Goal: Book appointment/travel/reservation

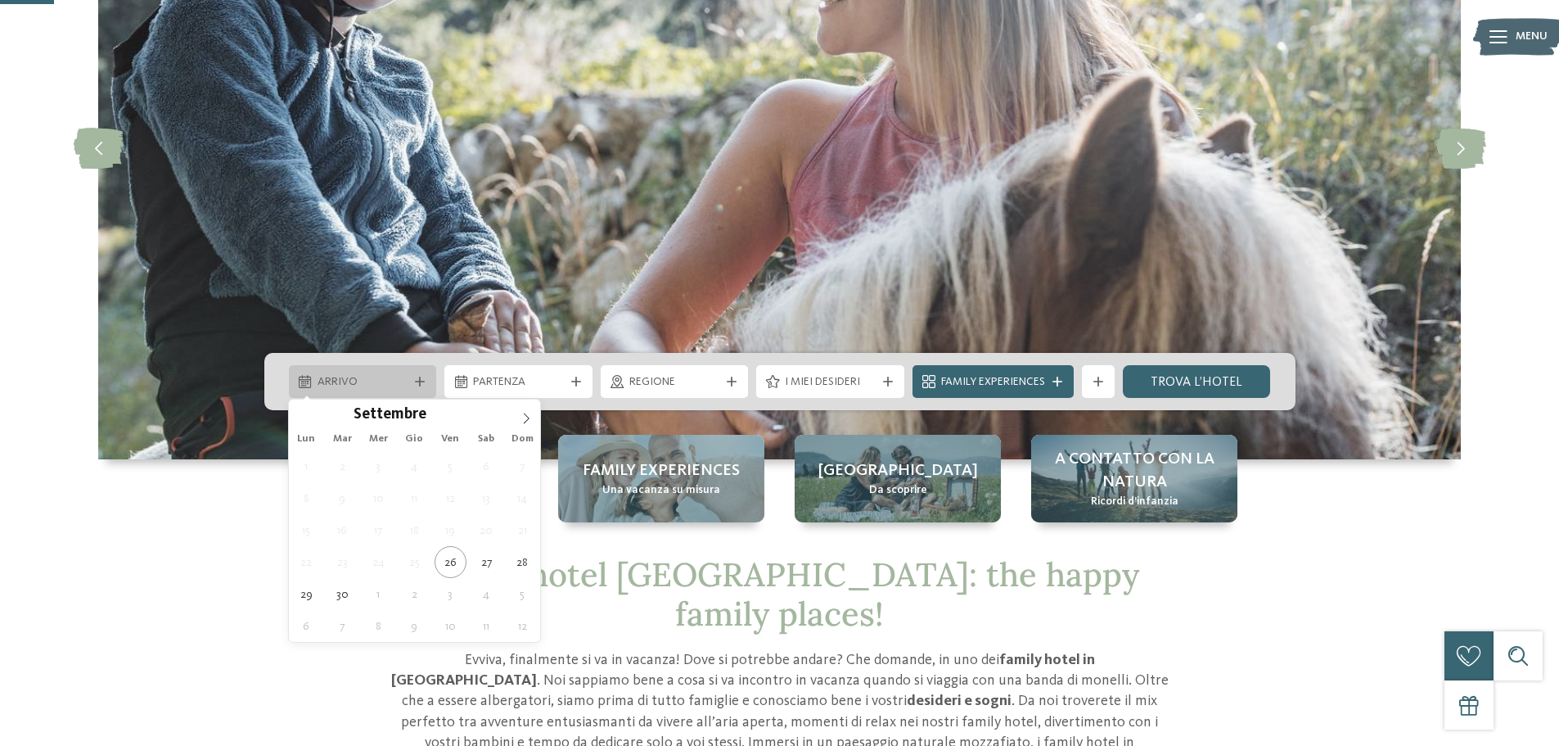
click at [417, 380] on icon at bounding box center [420, 382] width 10 height 10
click at [523, 422] on icon at bounding box center [526, 418] width 11 height 11
click at [529, 421] on icon at bounding box center [526, 418] width 11 height 11
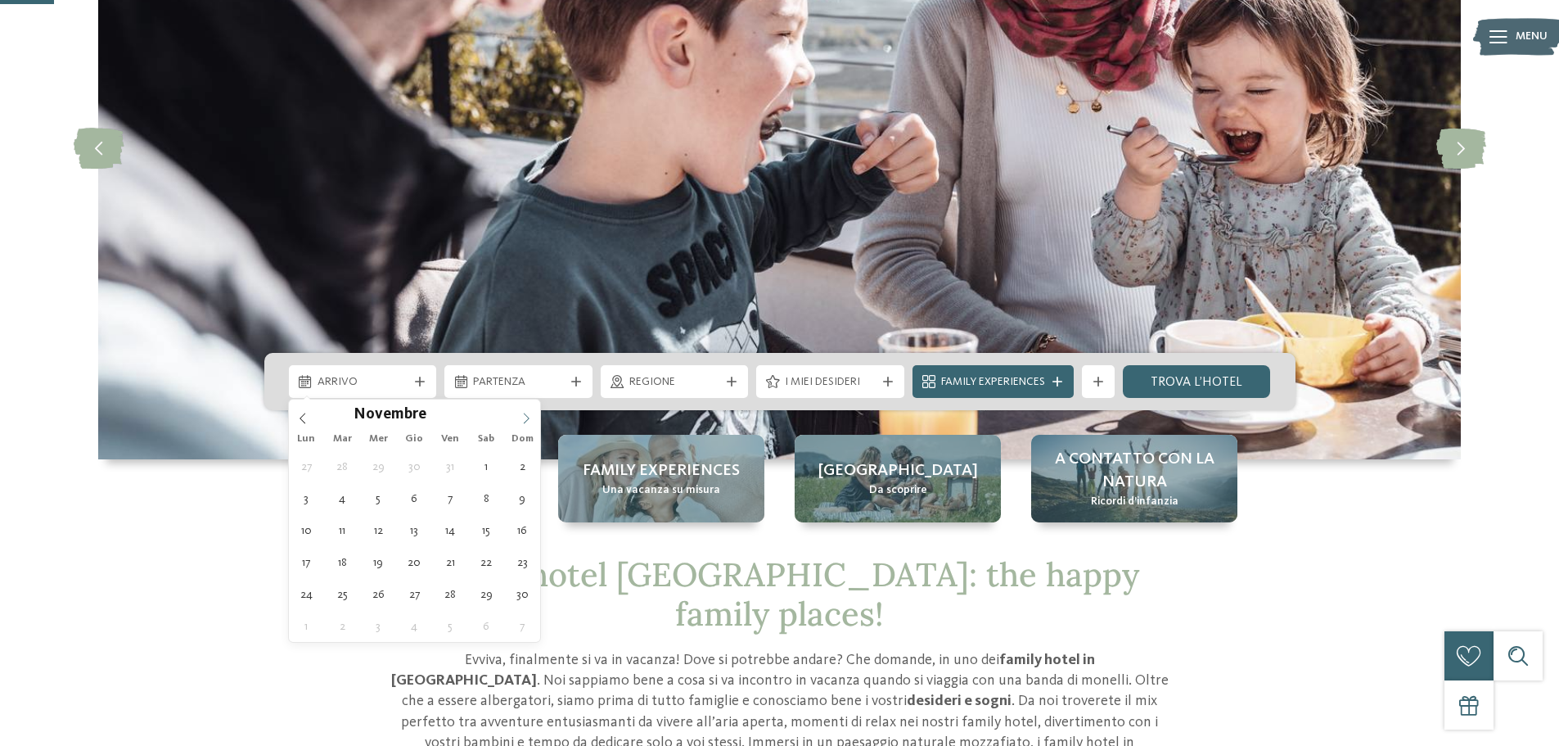
click at [529, 420] on icon at bounding box center [526, 418] width 11 height 11
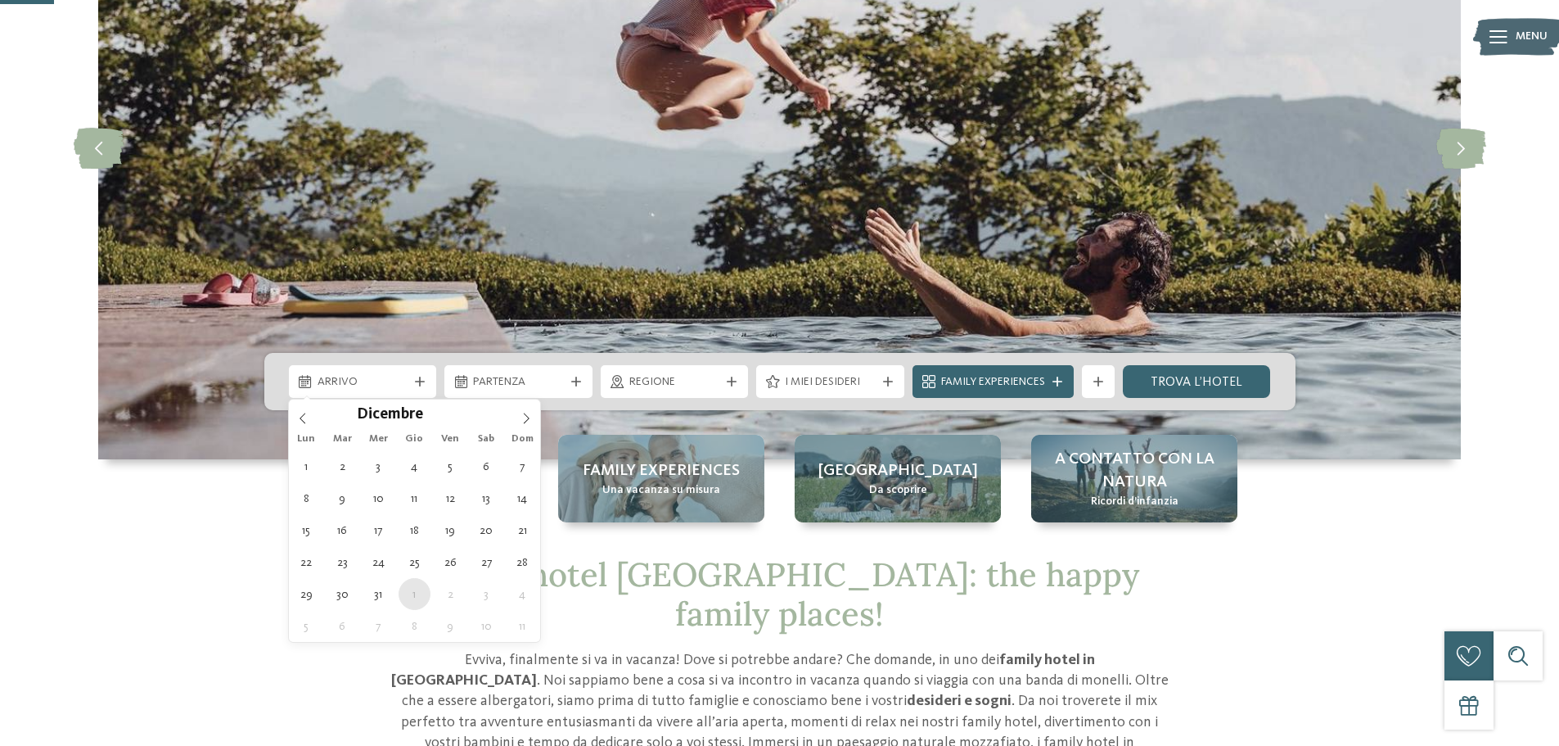
type div "[DATE]"
type input "****"
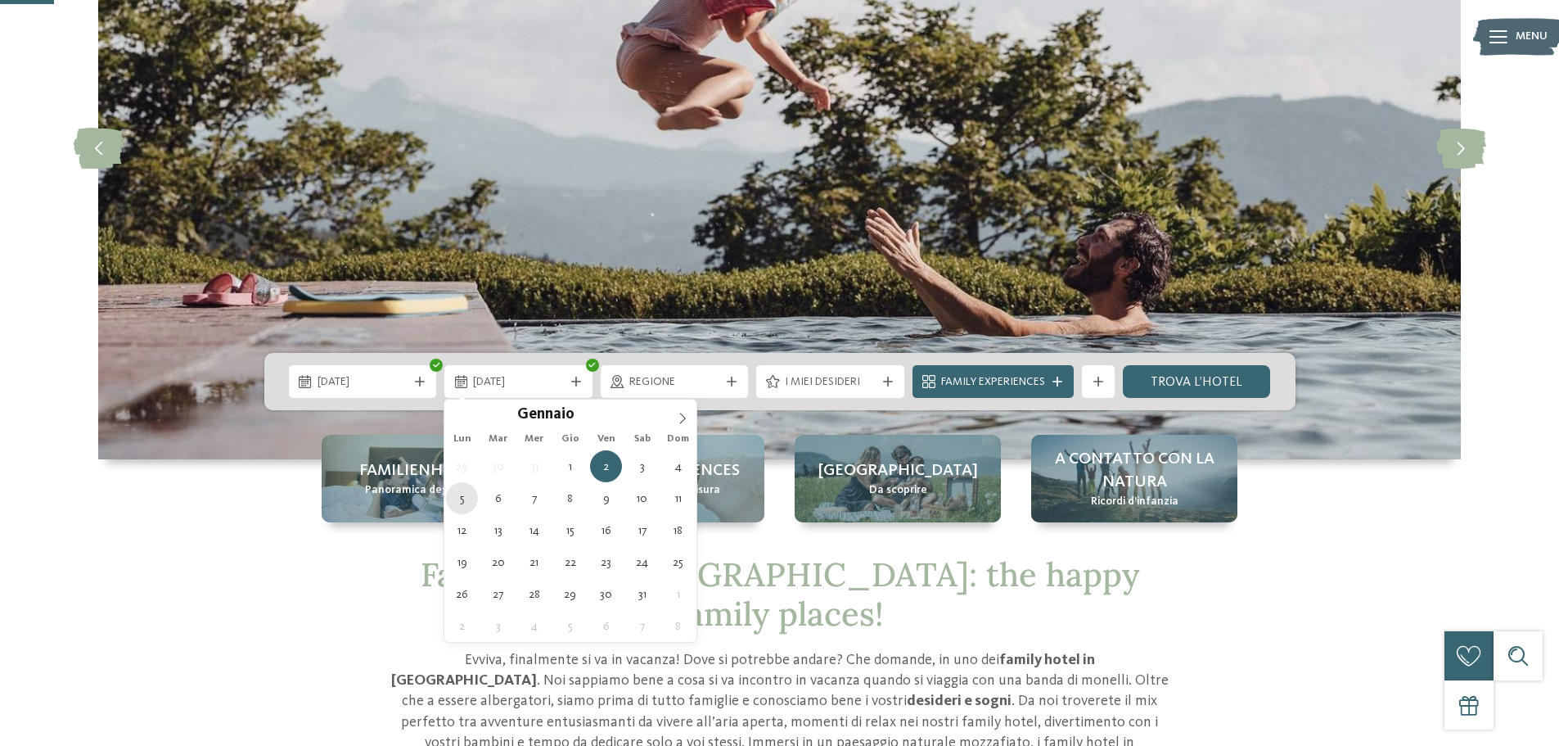
type div "[DATE]"
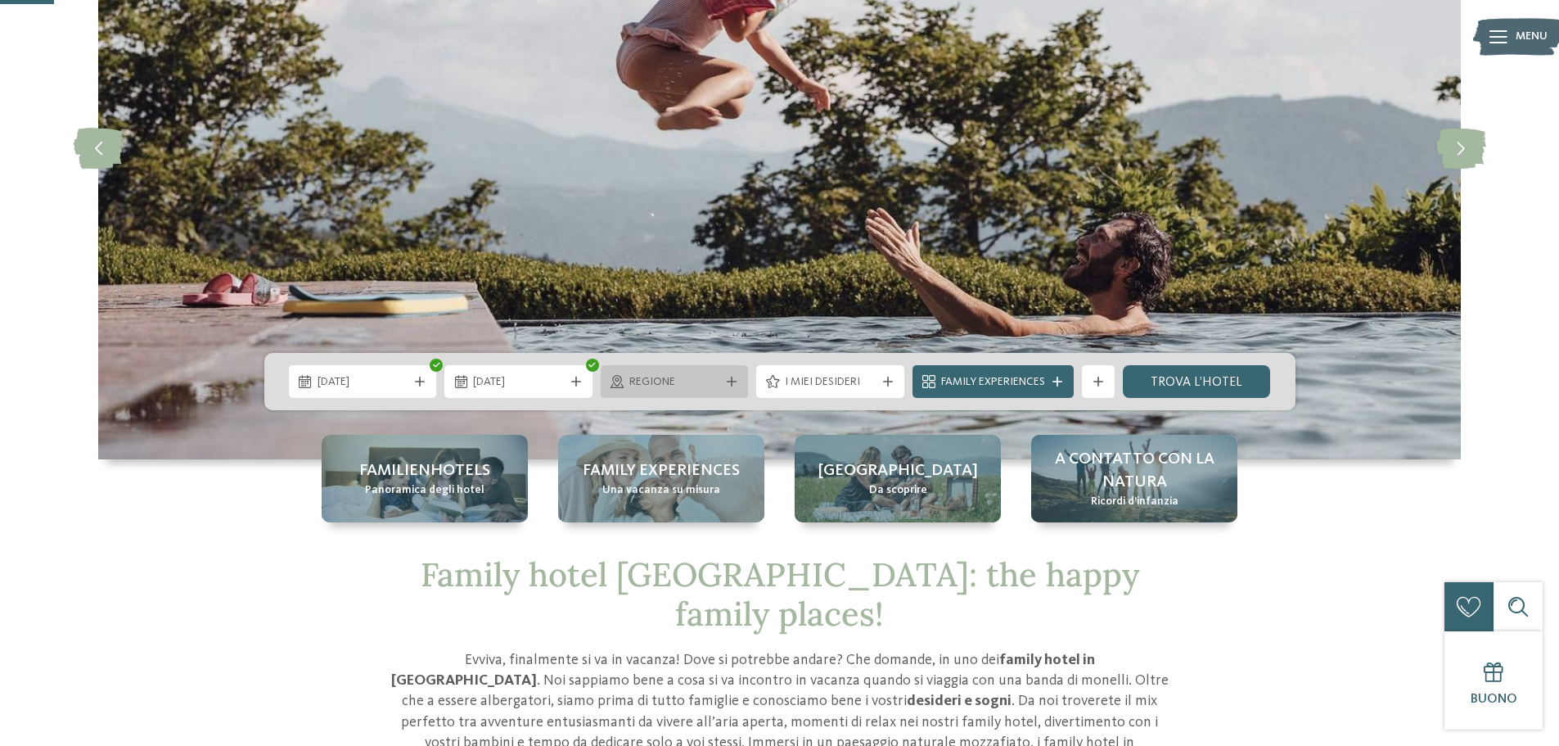
click at [700, 369] on div "Regione" at bounding box center [675, 381] width 148 height 33
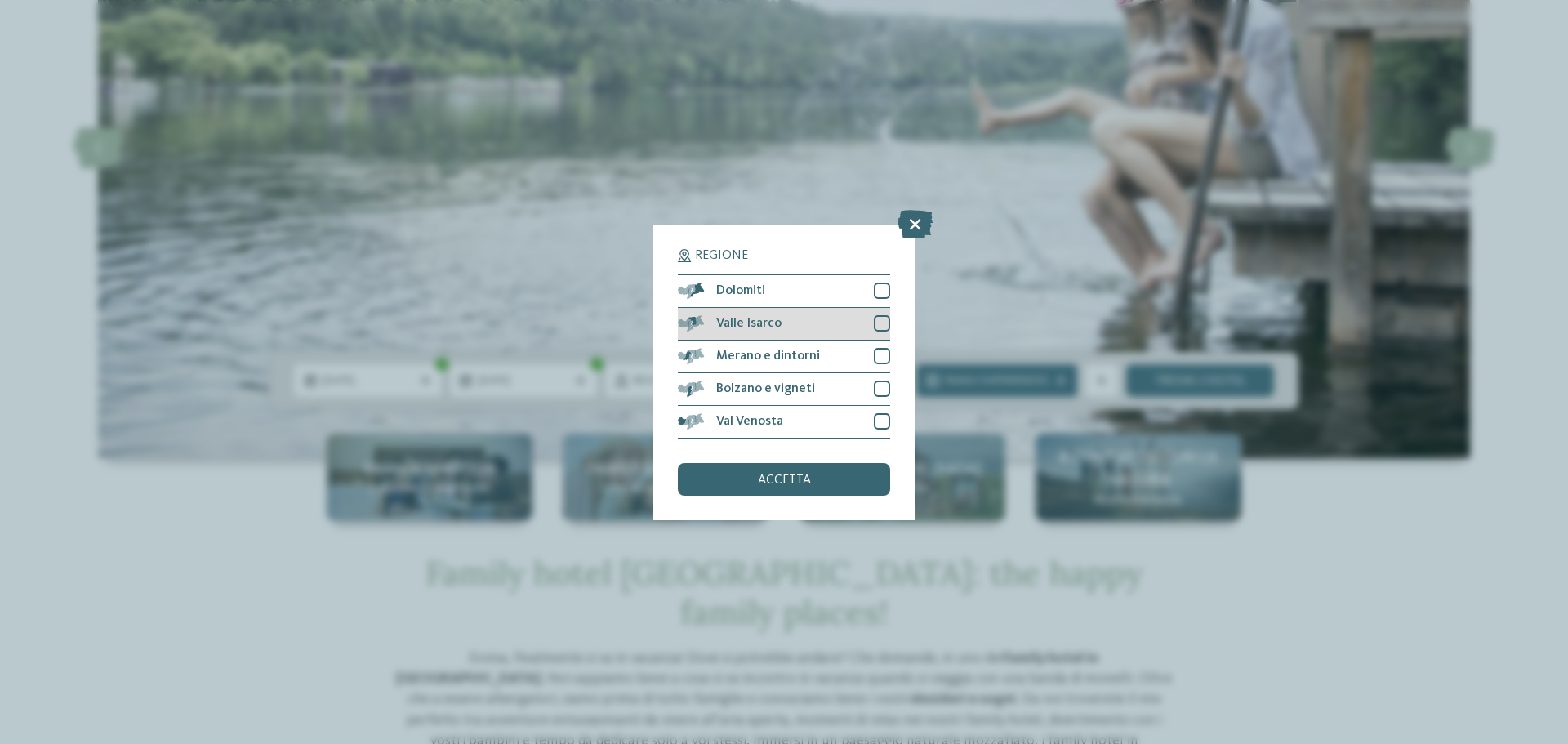
drag, startPoint x: 884, startPoint y: 298, endPoint x: 876, endPoint y: 312, distance: 16.1
click at [883, 297] on div at bounding box center [882, 290] width 16 height 16
click at [876, 322] on div at bounding box center [882, 323] width 16 height 16
click at [880, 353] on div at bounding box center [882, 356] width 16 height 16
click at [885, 388] on div at bounding box center [882, 388] width 16 height 16
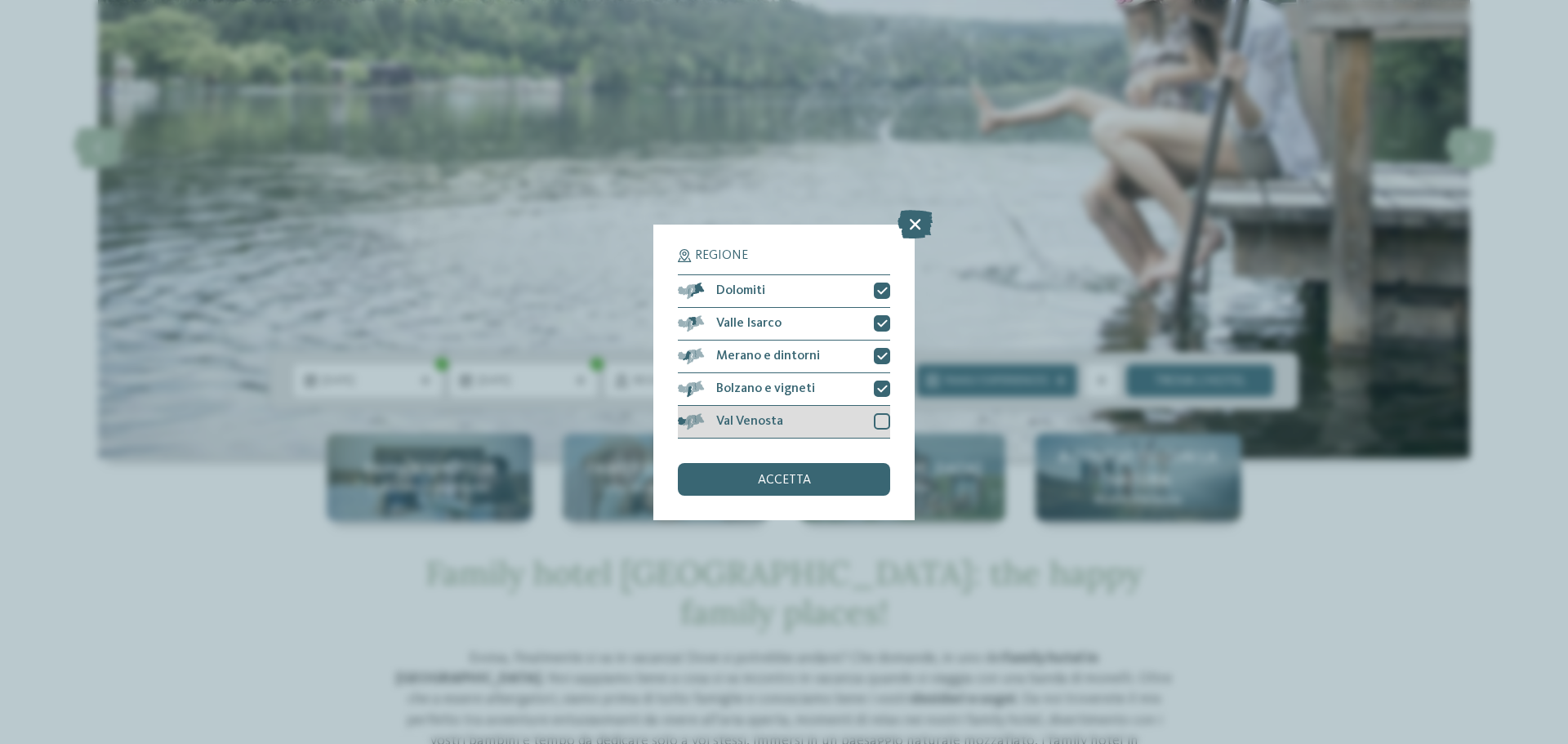
click at [886, 411] on div "Val Venosta" at bounding box center [783, 422] width 212 height 33
click at [829, 475] on div "accetta" at bounding box center [783, 479] width 212 height 33
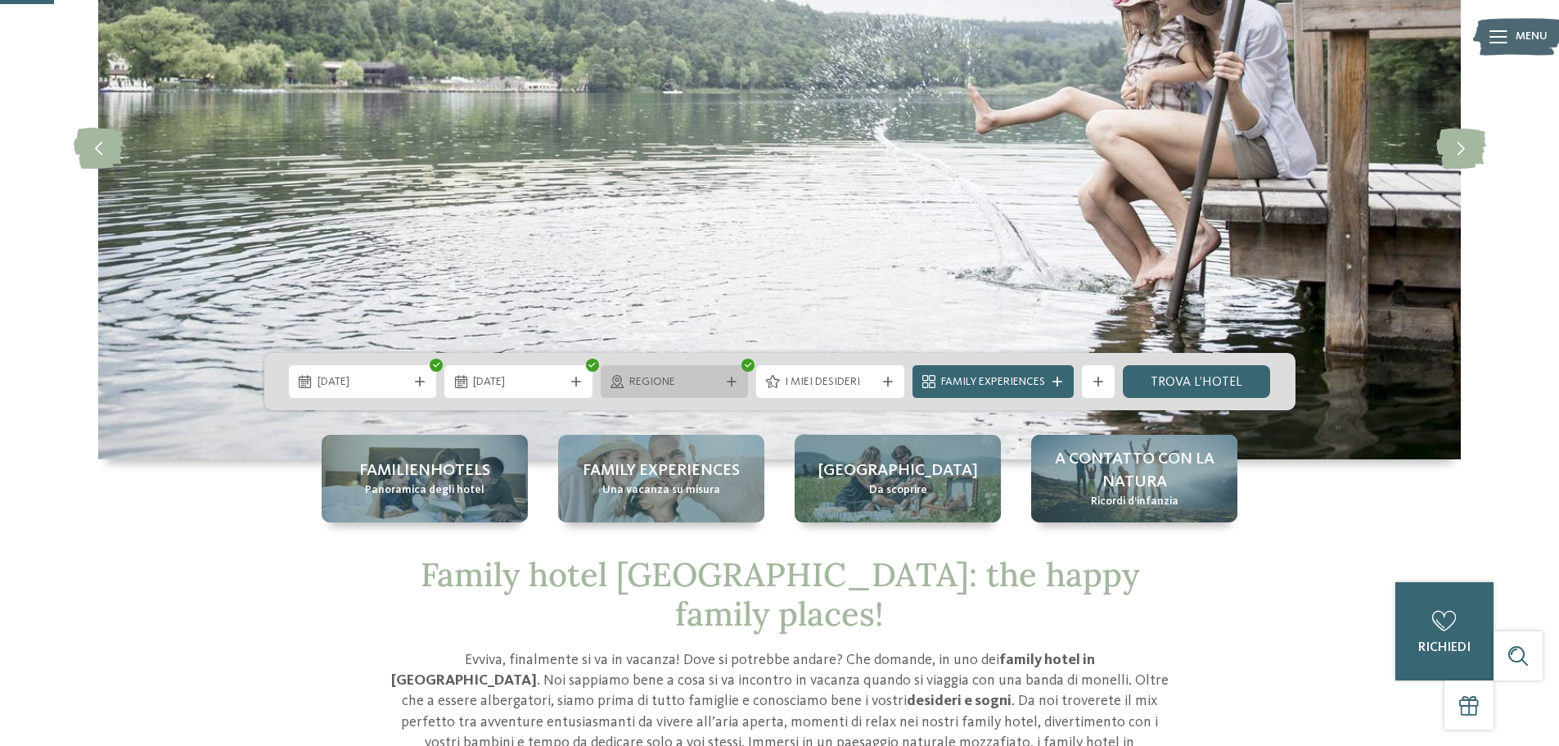
click at [688, 379] on span "Regione" at bounding box center [675, 382] width 91 height 16
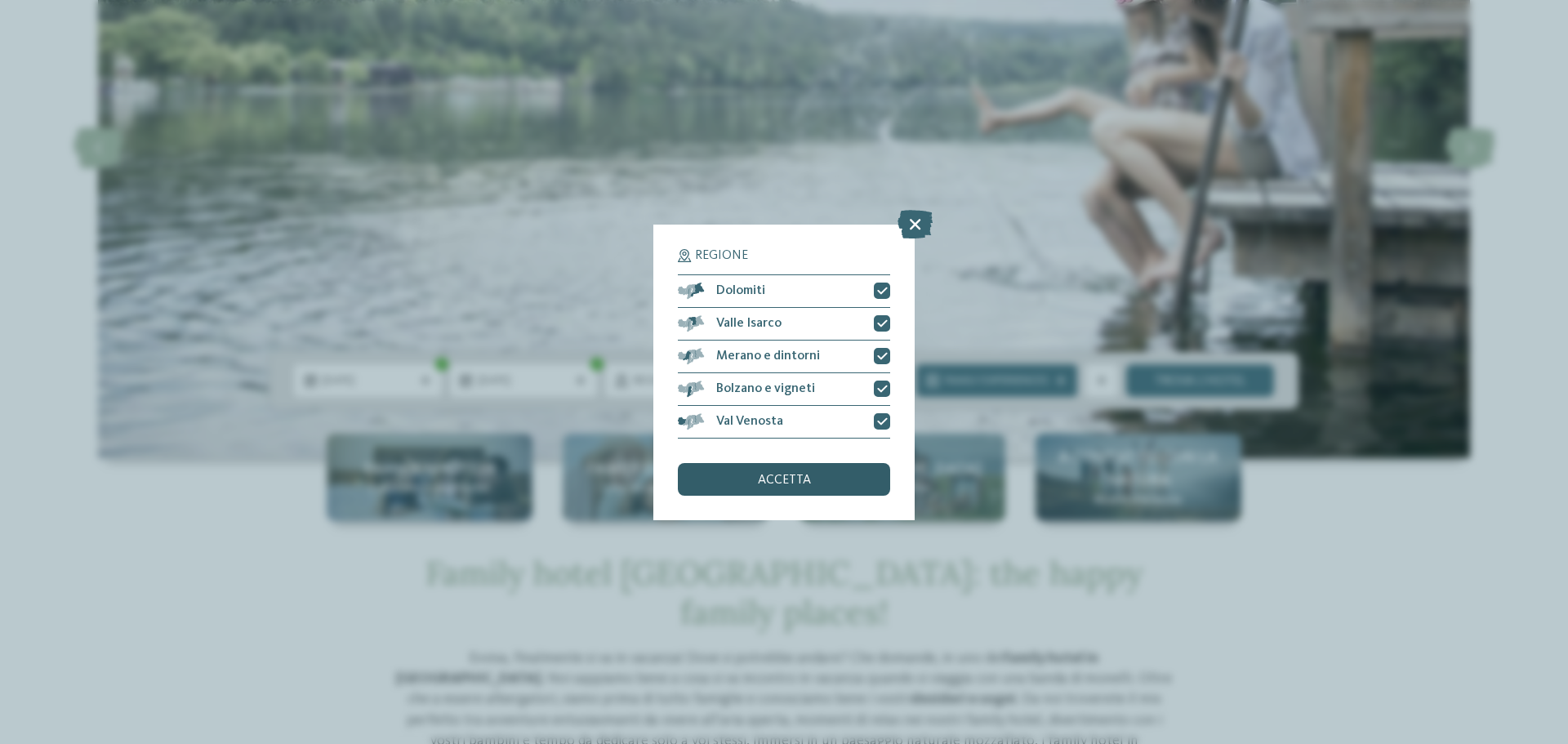
click at [767, 480] on span "accetta" at bounding box center [784, 480] width 53 height 13
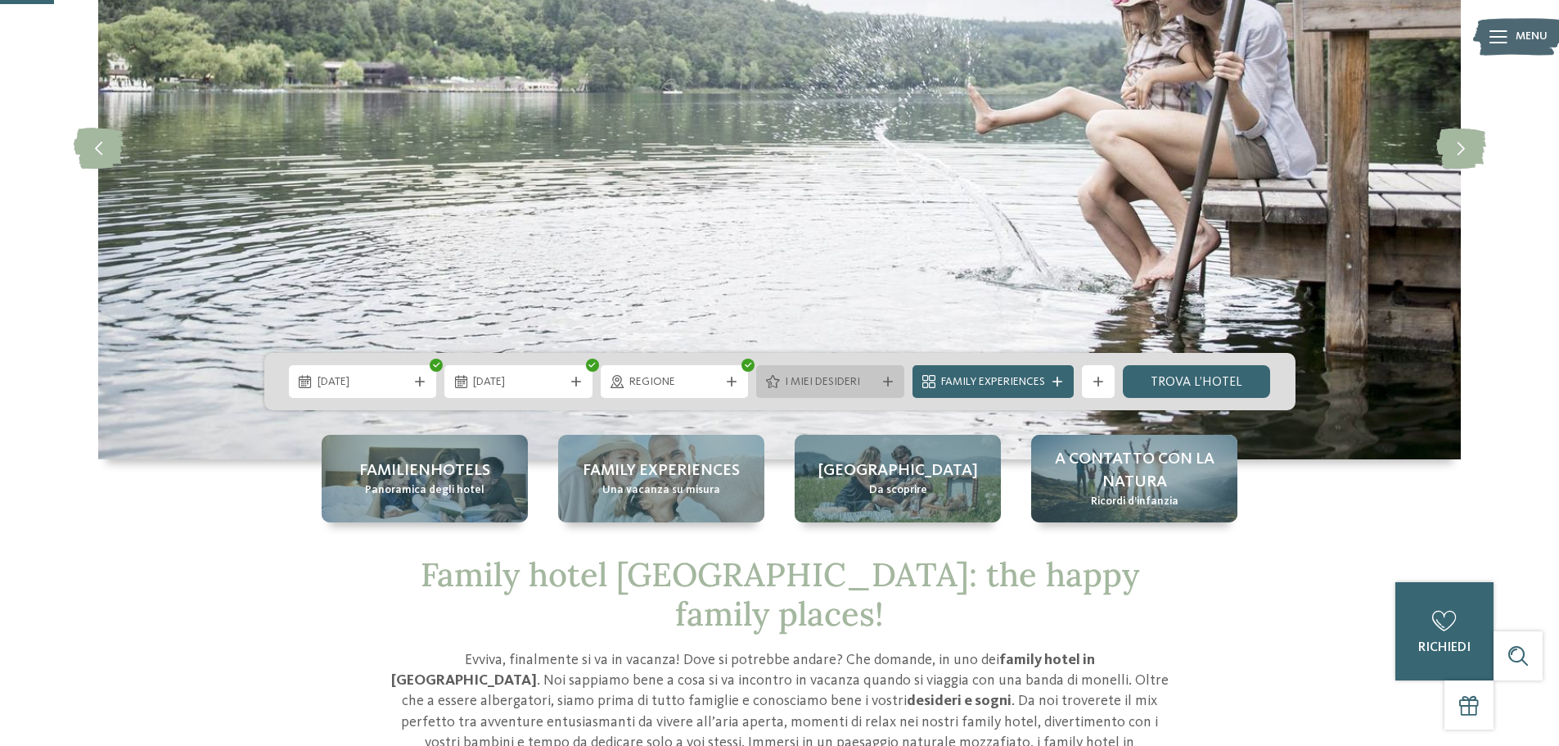
click at [838, 386] on span "I miei desideri" at bounding box center [830, 382] width 91 height 16
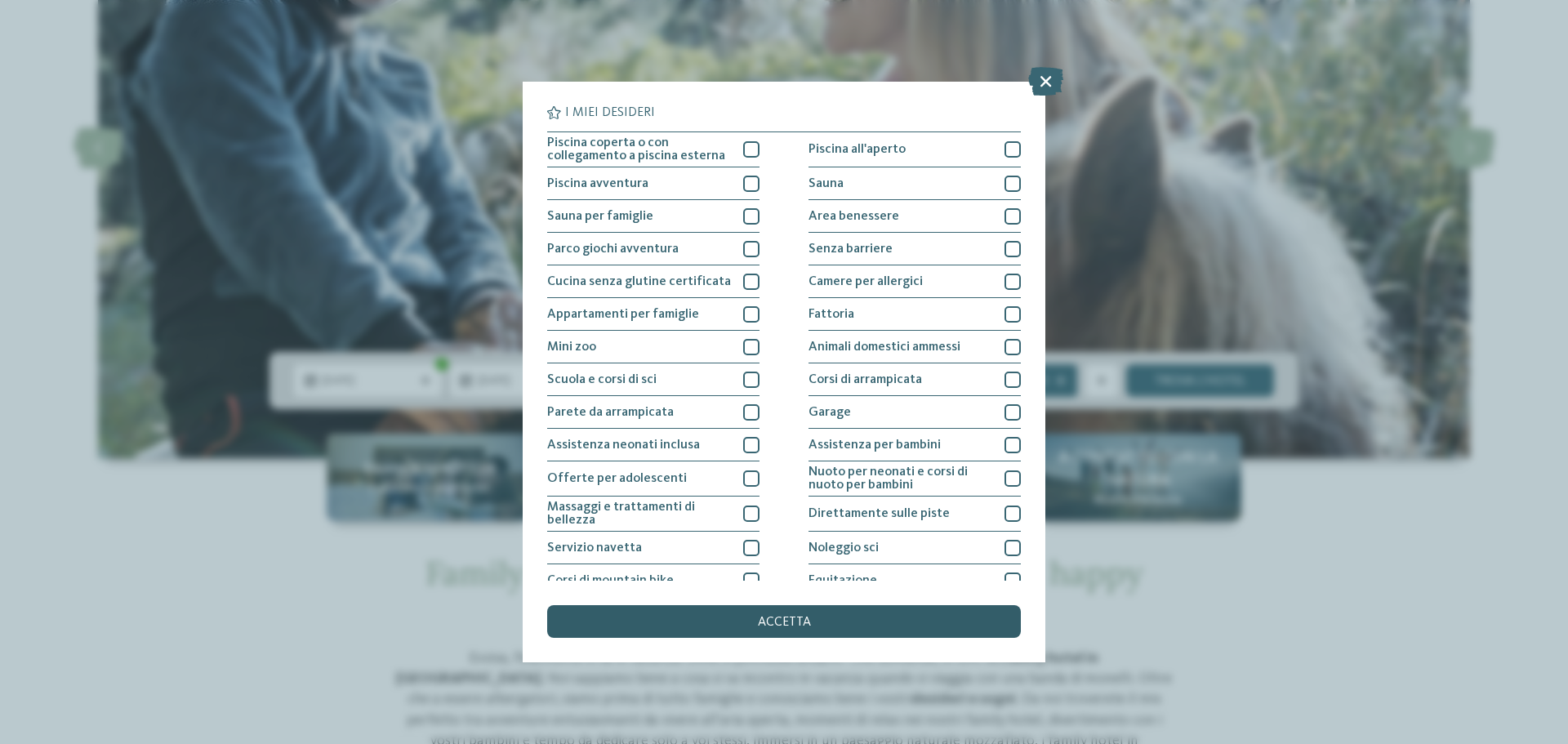
click at [833, 624] on div "accetta" at bounding box center [783, 621] width 474 height 33
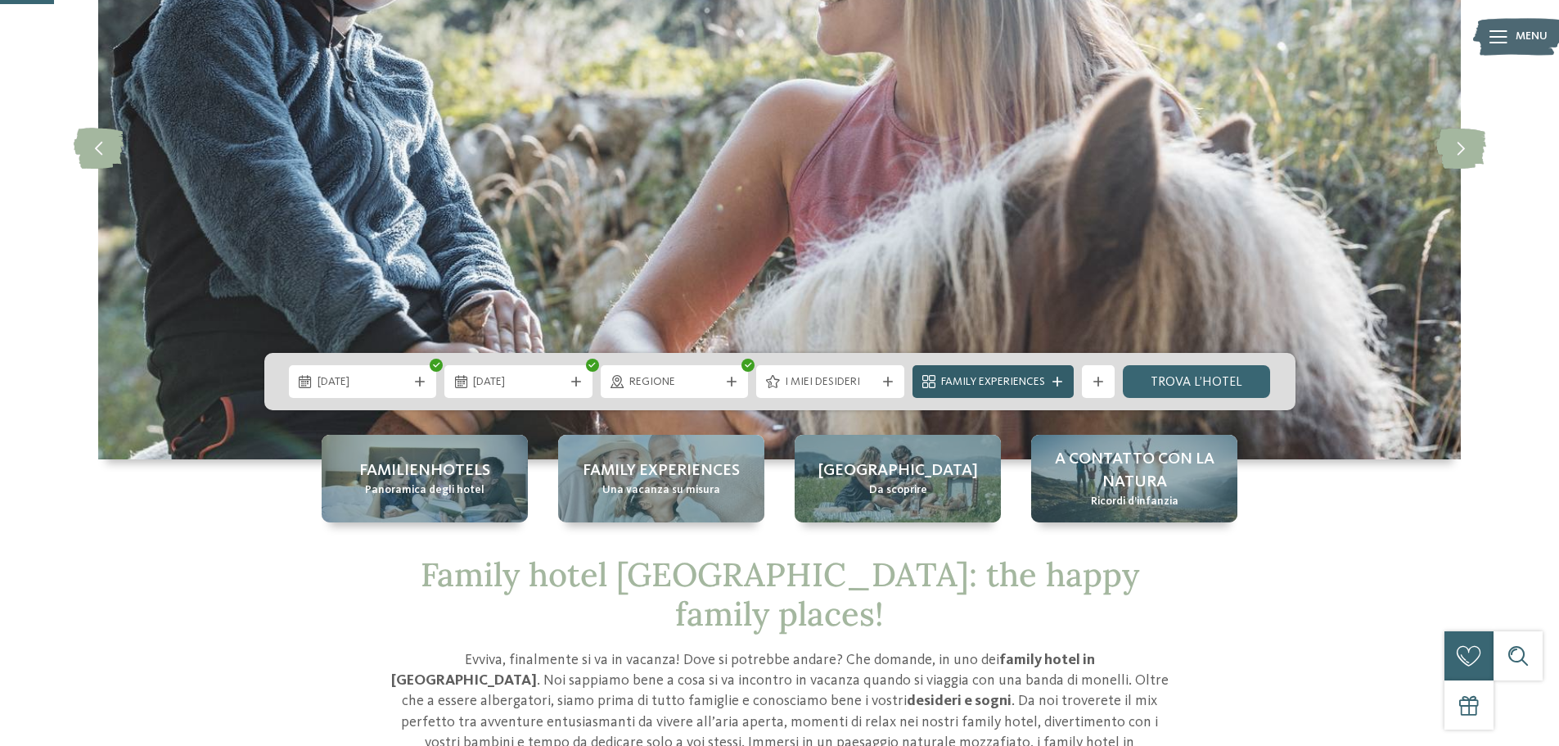
click at [1021, 386] on span "Family Experiences" at bounding box center [993, 382] width 104 height 16
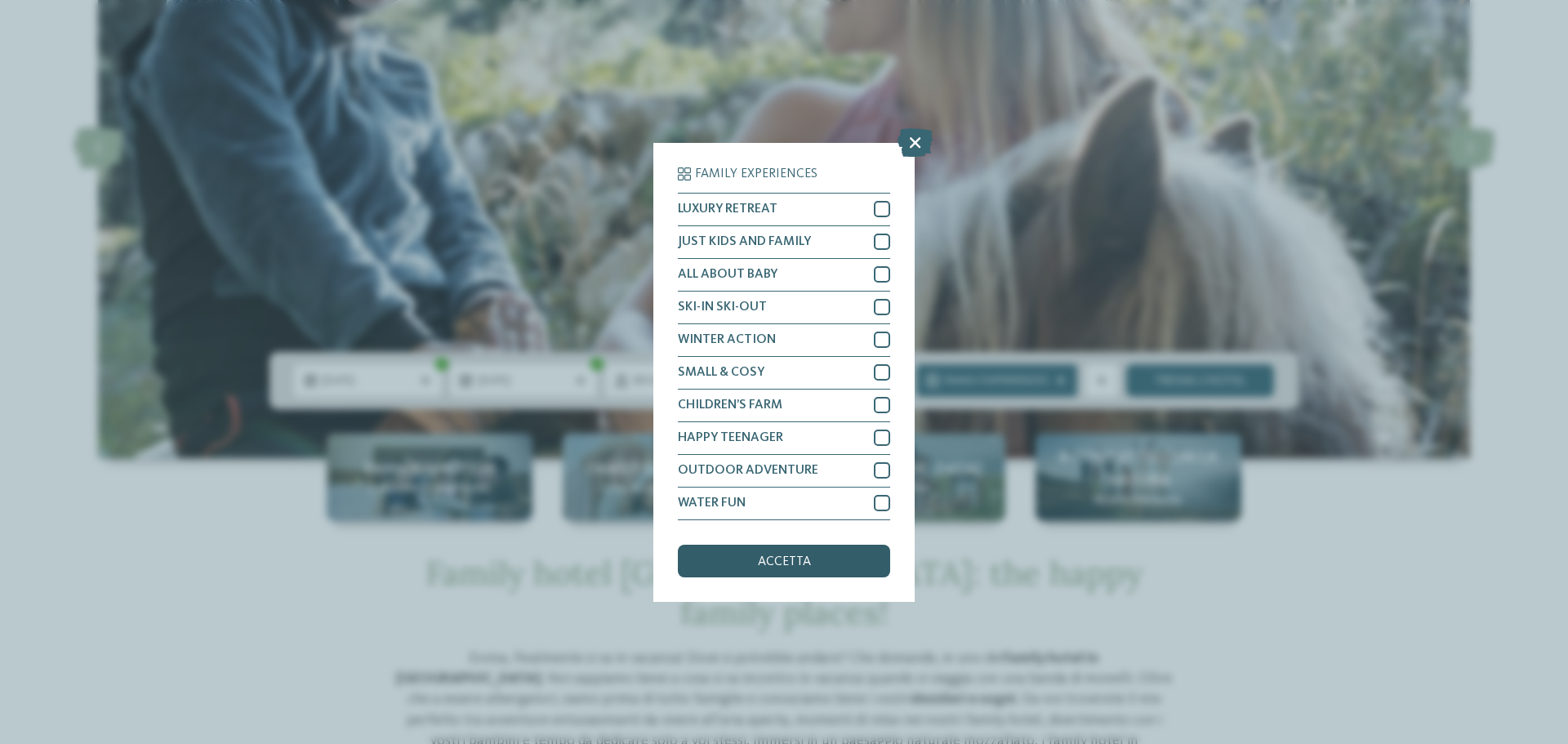
click at [796, 569] on div "accetta" at bounding box center [783, 560] width 212 height 33
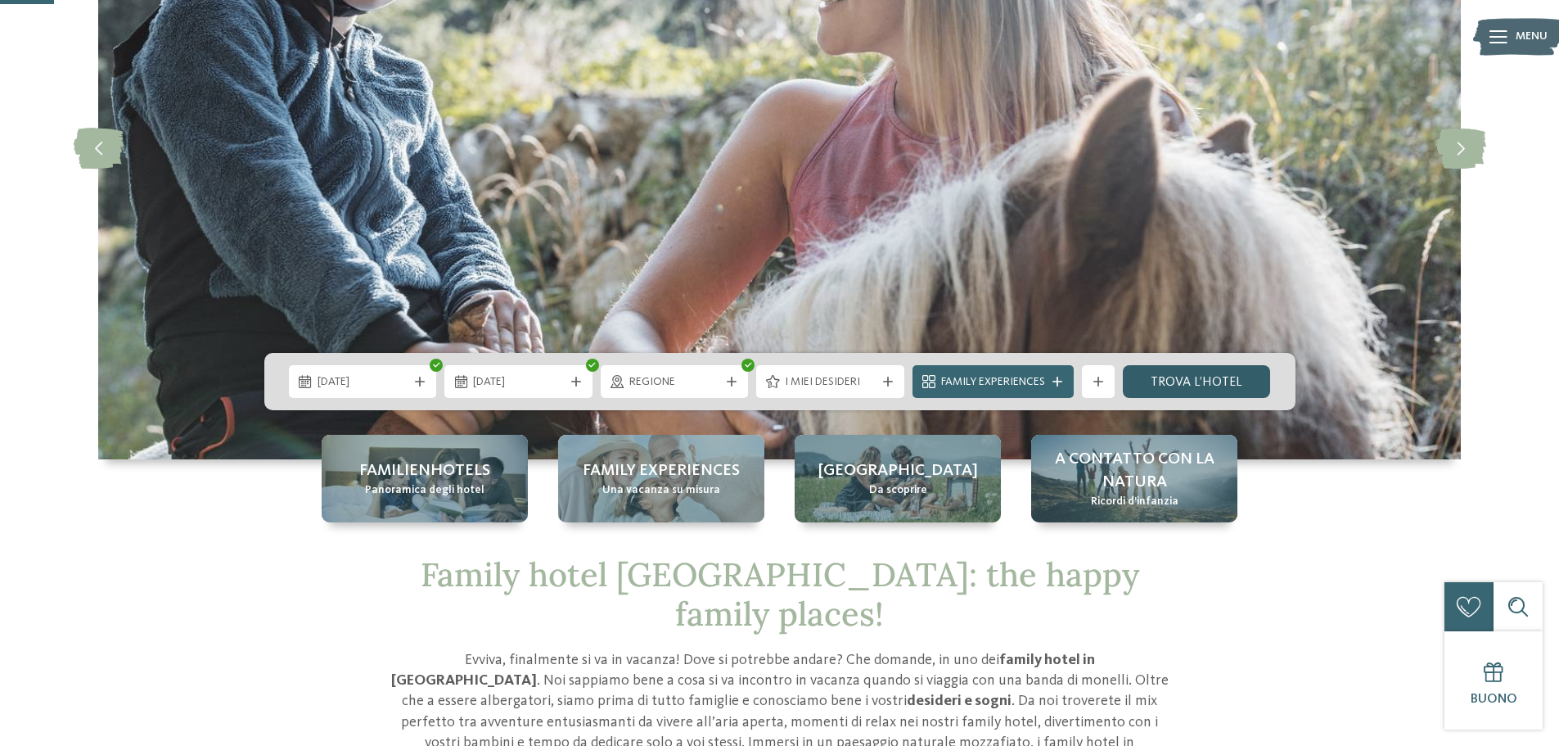
click at [1152, 390] on link "trova l’hotel" at bounding box center [1197, 381] width 148 height 33
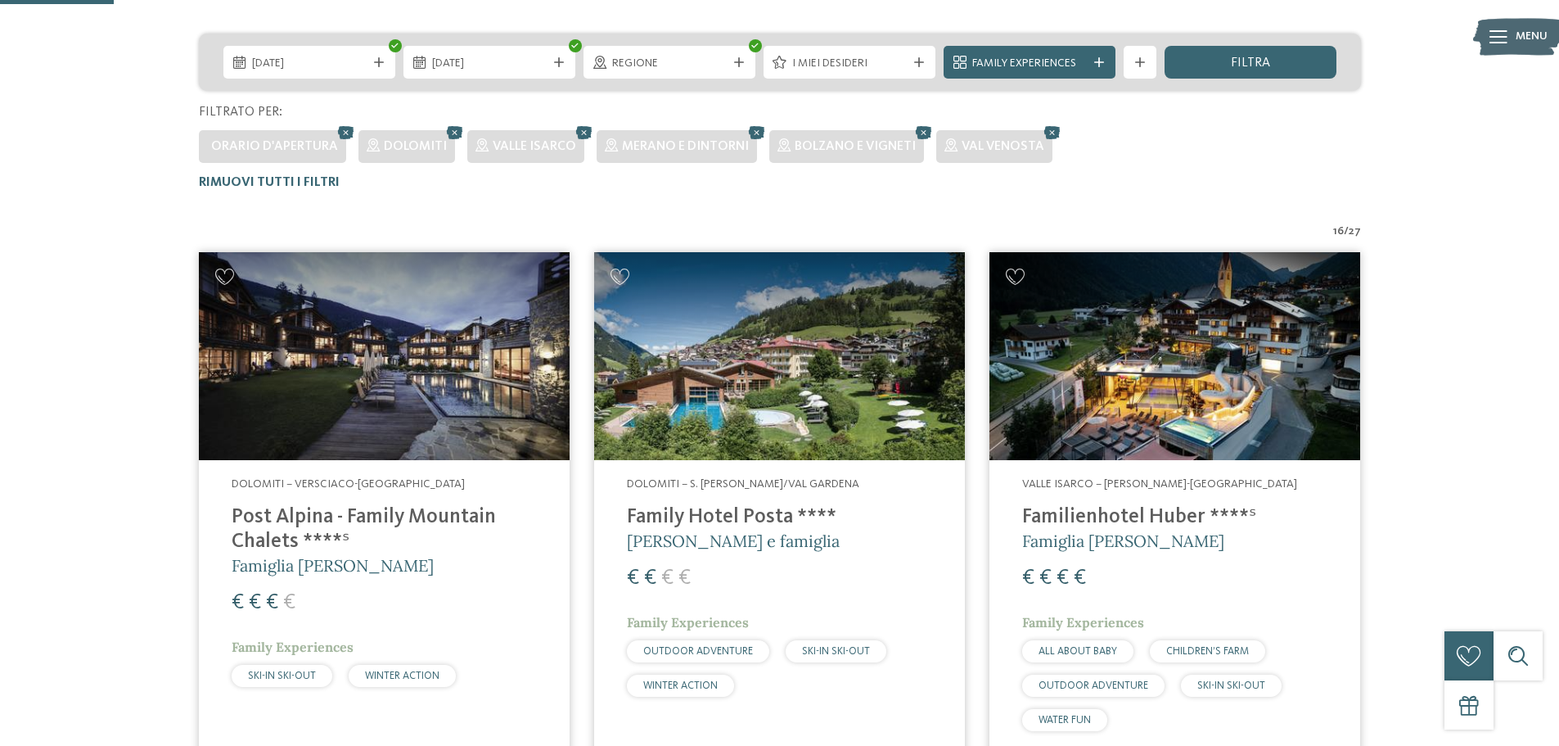
scroll to position [210, 0]
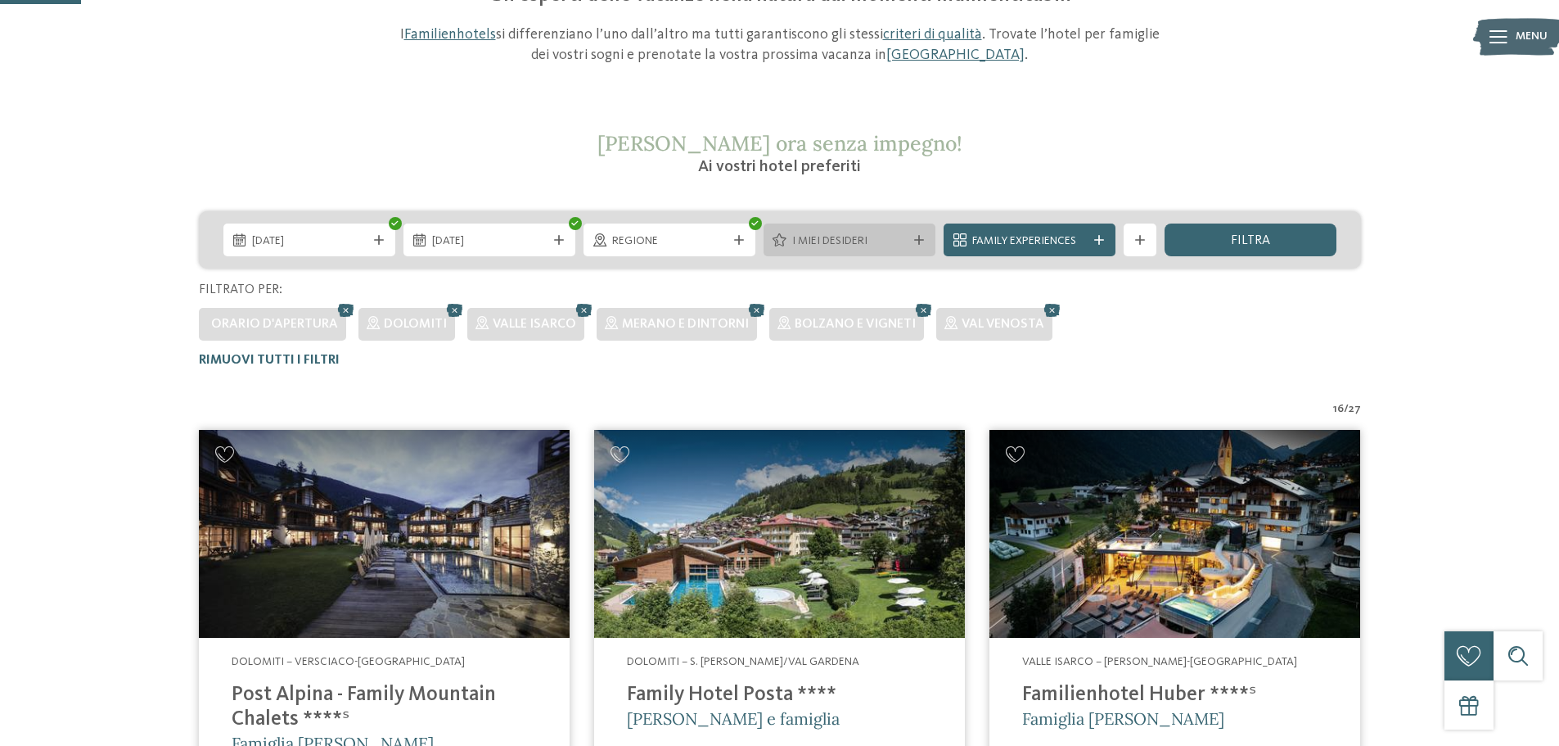
click at [877, 246] on span "I miei desideri" at bounding box center [849, 241] width 115 height 16
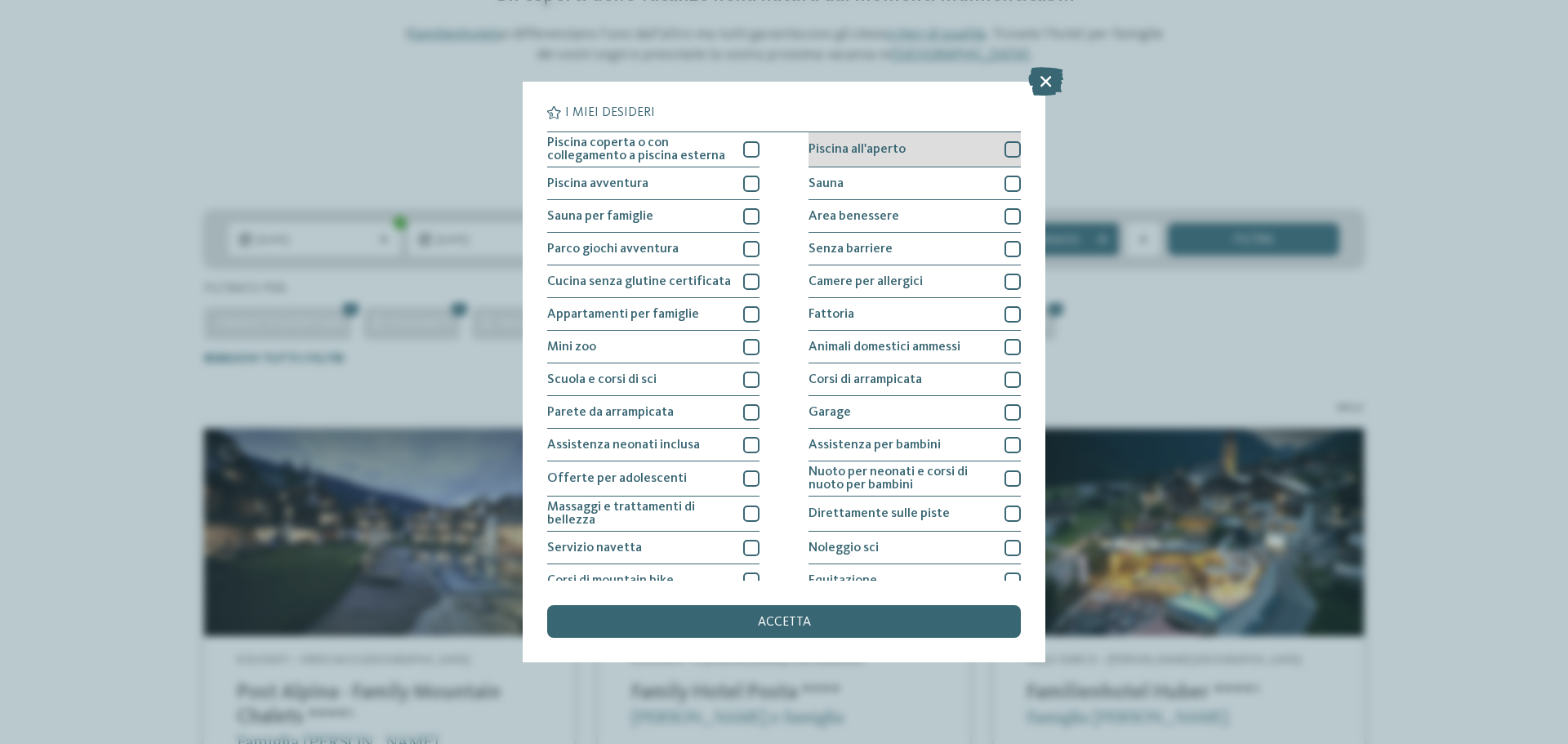
click at [819, 158] on div "Piscina all'aperto" at bounding box center [914, 150] width 212 height 35
click at [828, 176] on div "Sauna" at bounding box center [914, 184] width 212 height 33
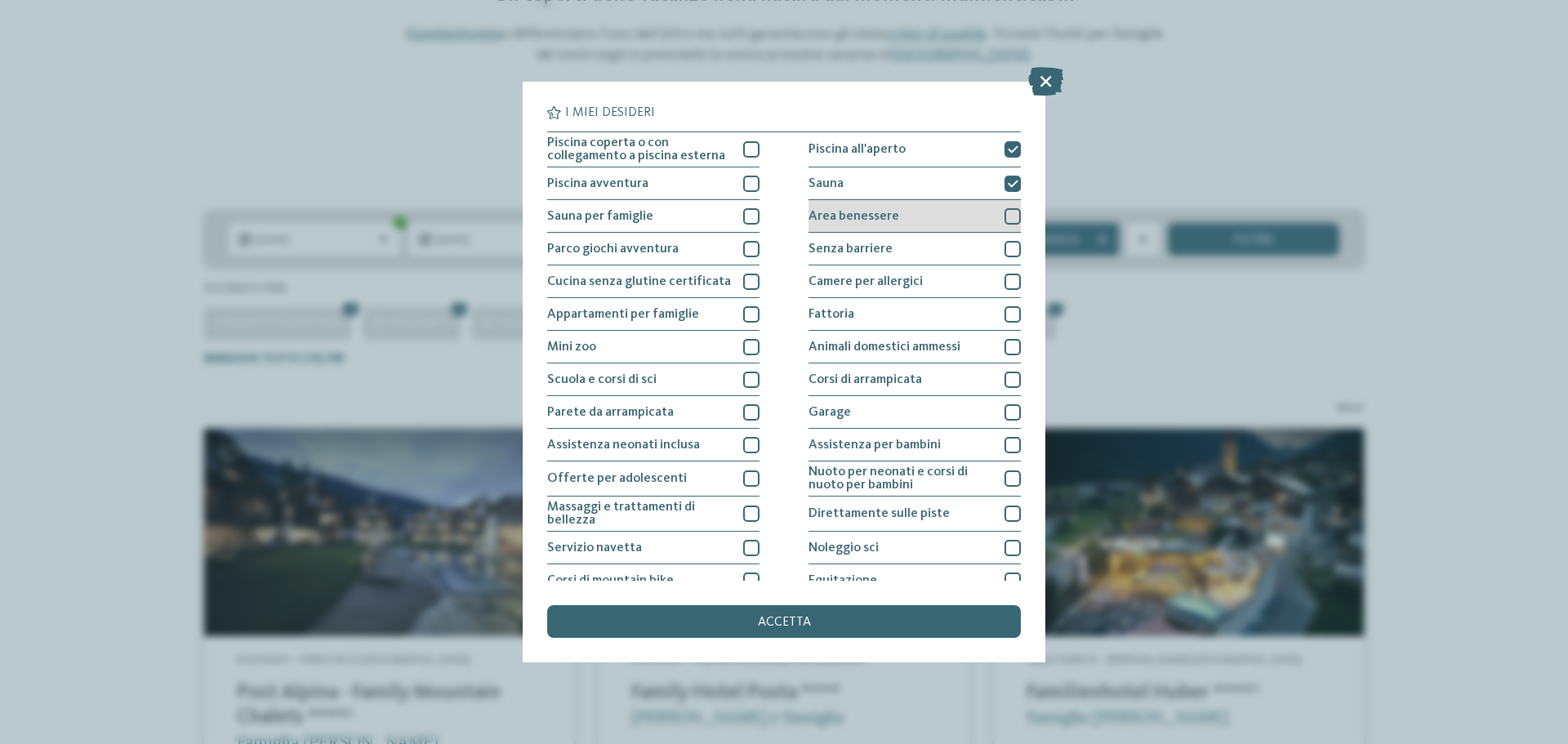
click at [842, 211] on span "Area benessere" at bounding box center [853, 215] width 91 height 13
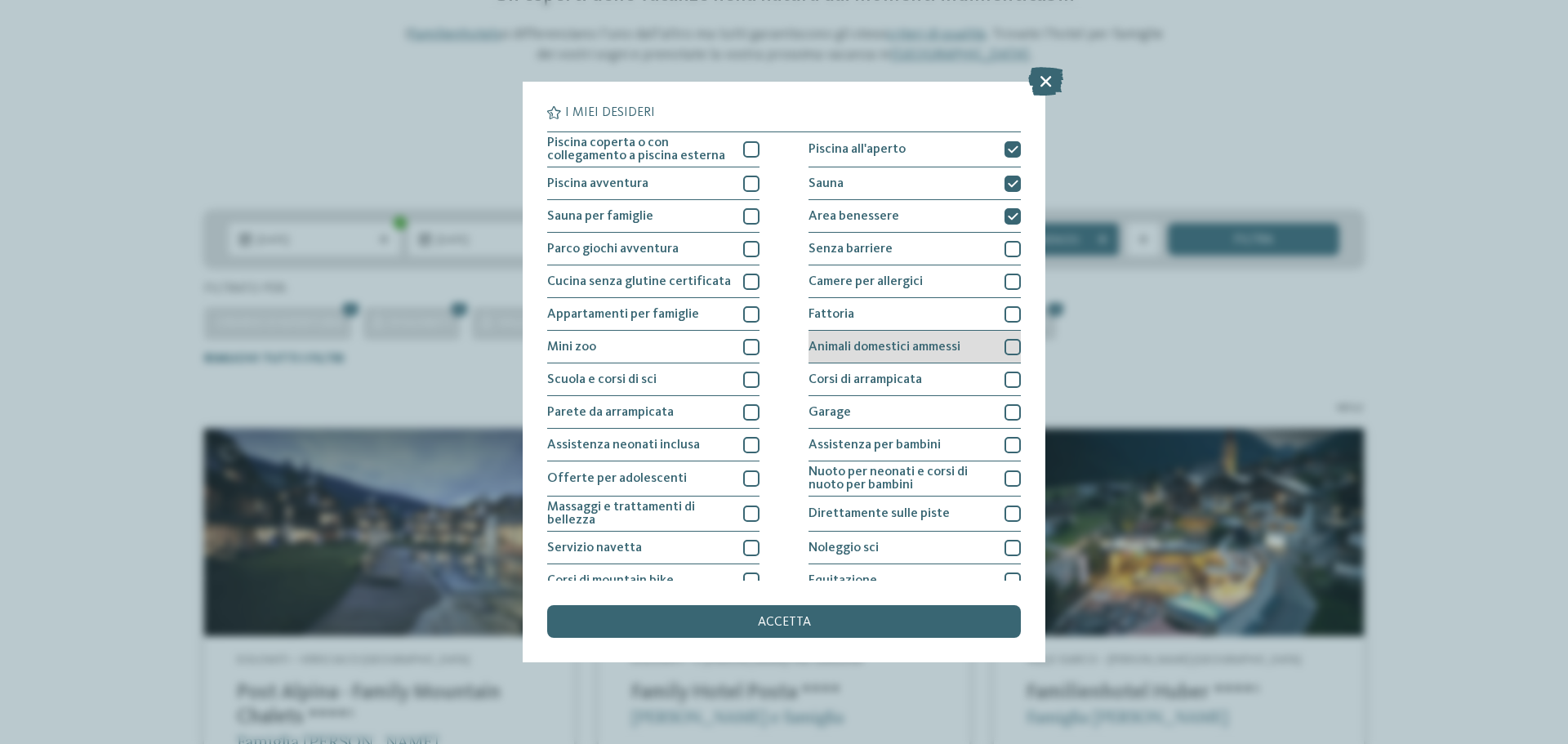
click at [835, 360] on div "Animali domestici ammessi" at bounding box center [914, 347] width 212 height 33
click at [661, 615] on div "accetta" at bounding box center [783, 621] width 474 height 33
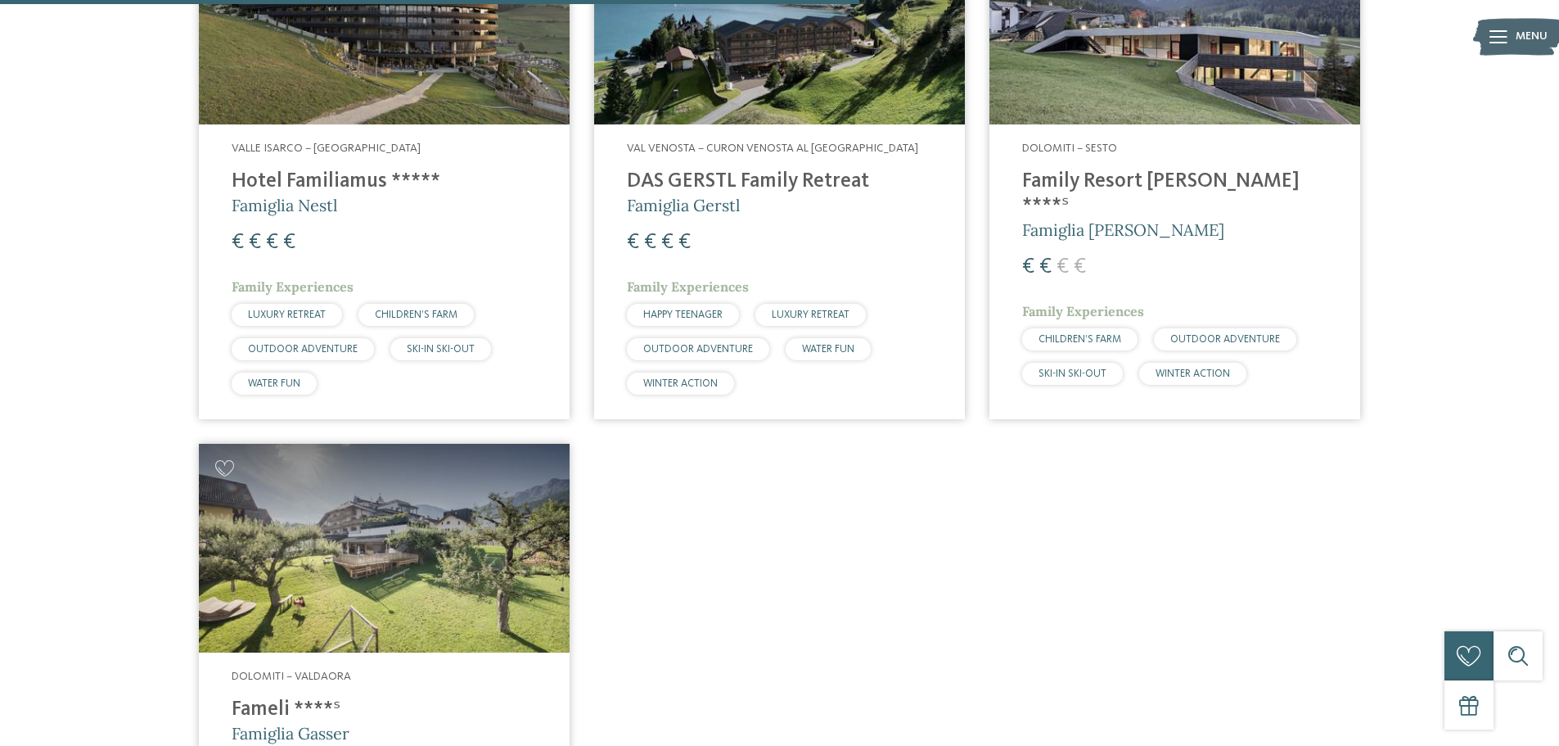
scroll to position [1642, 0]
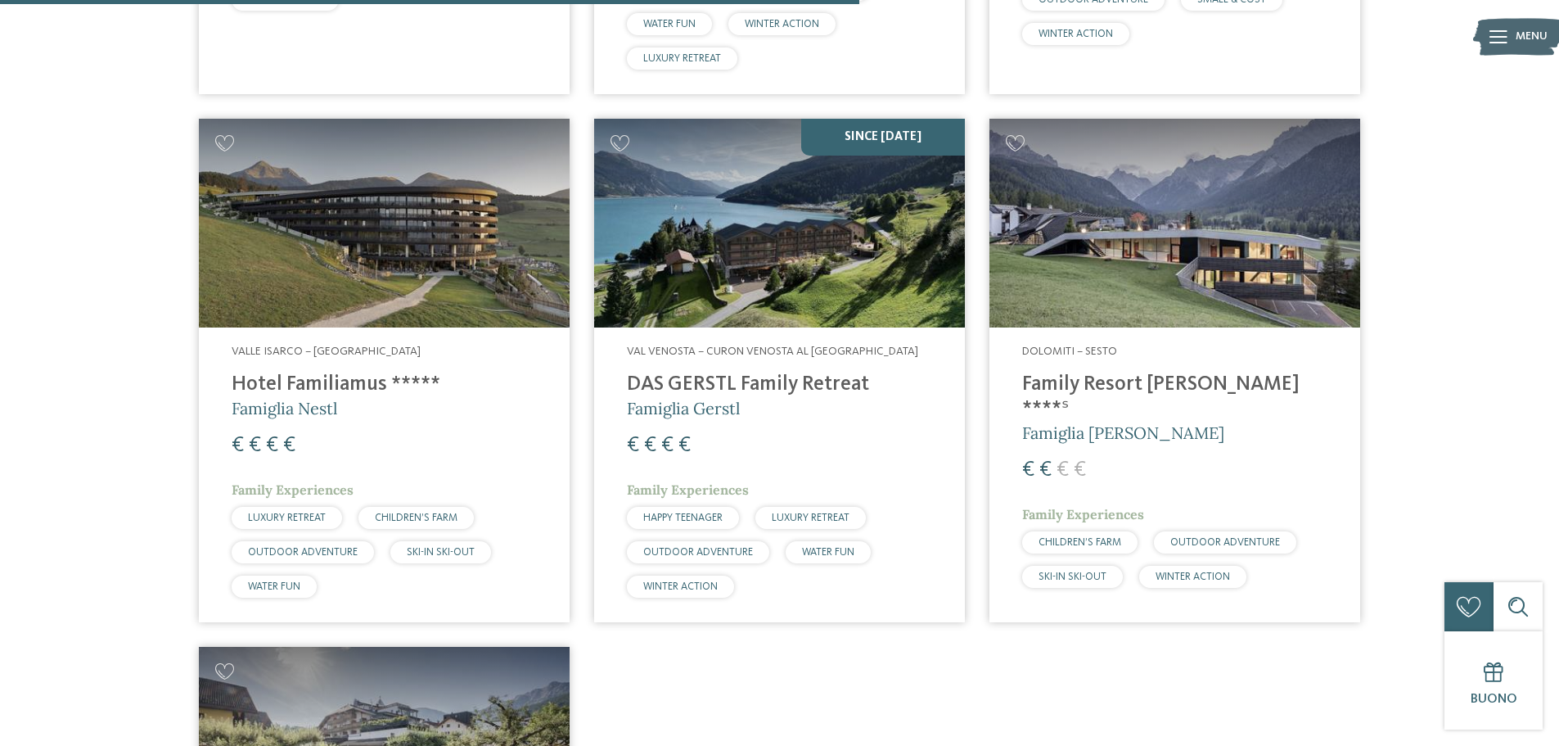
click at [1085, 382] on h4 "Family Resort [PERSON_NAME] ****ˢ" at bounding box center [1174, 396] width 305 height 49
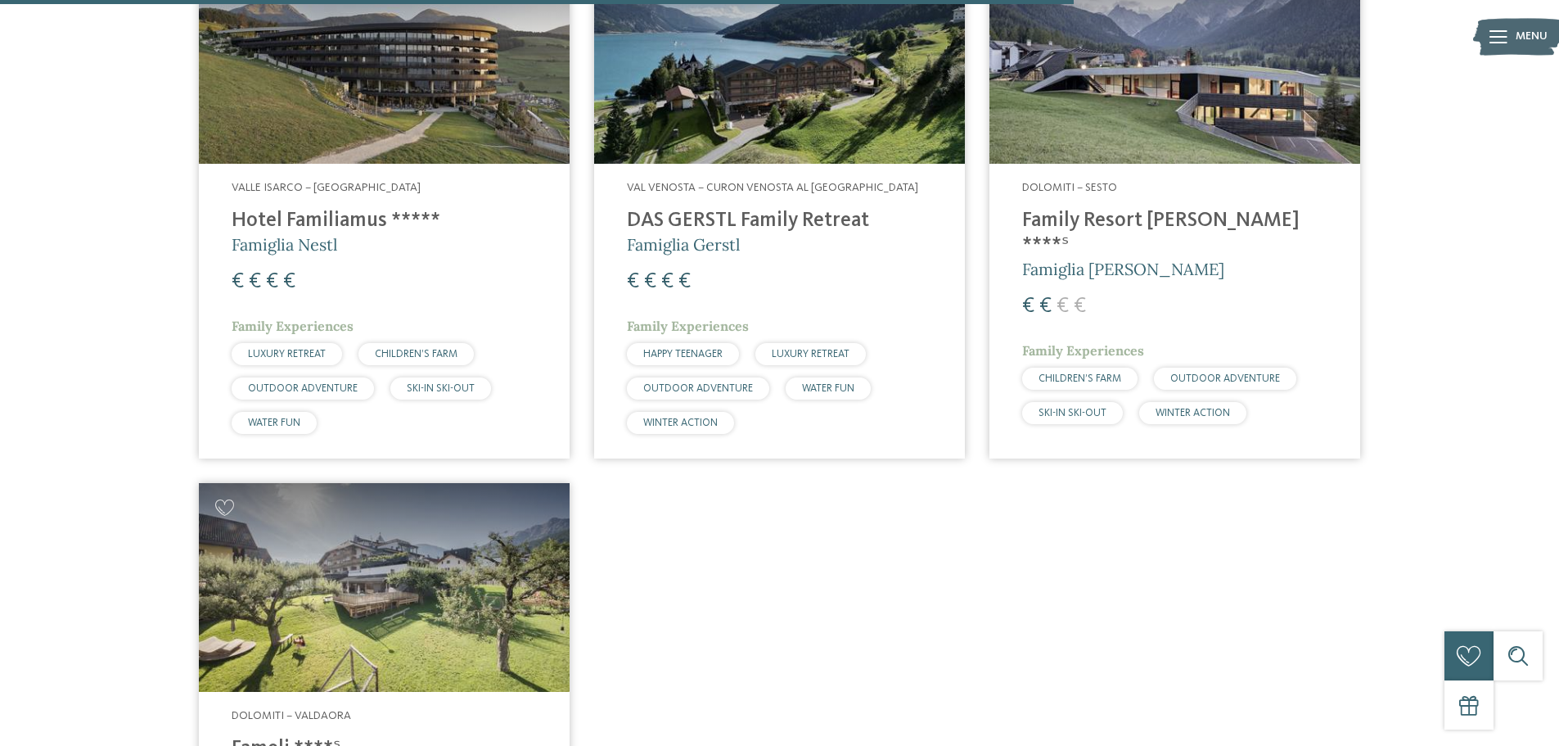
scroll to position [2051, 0]
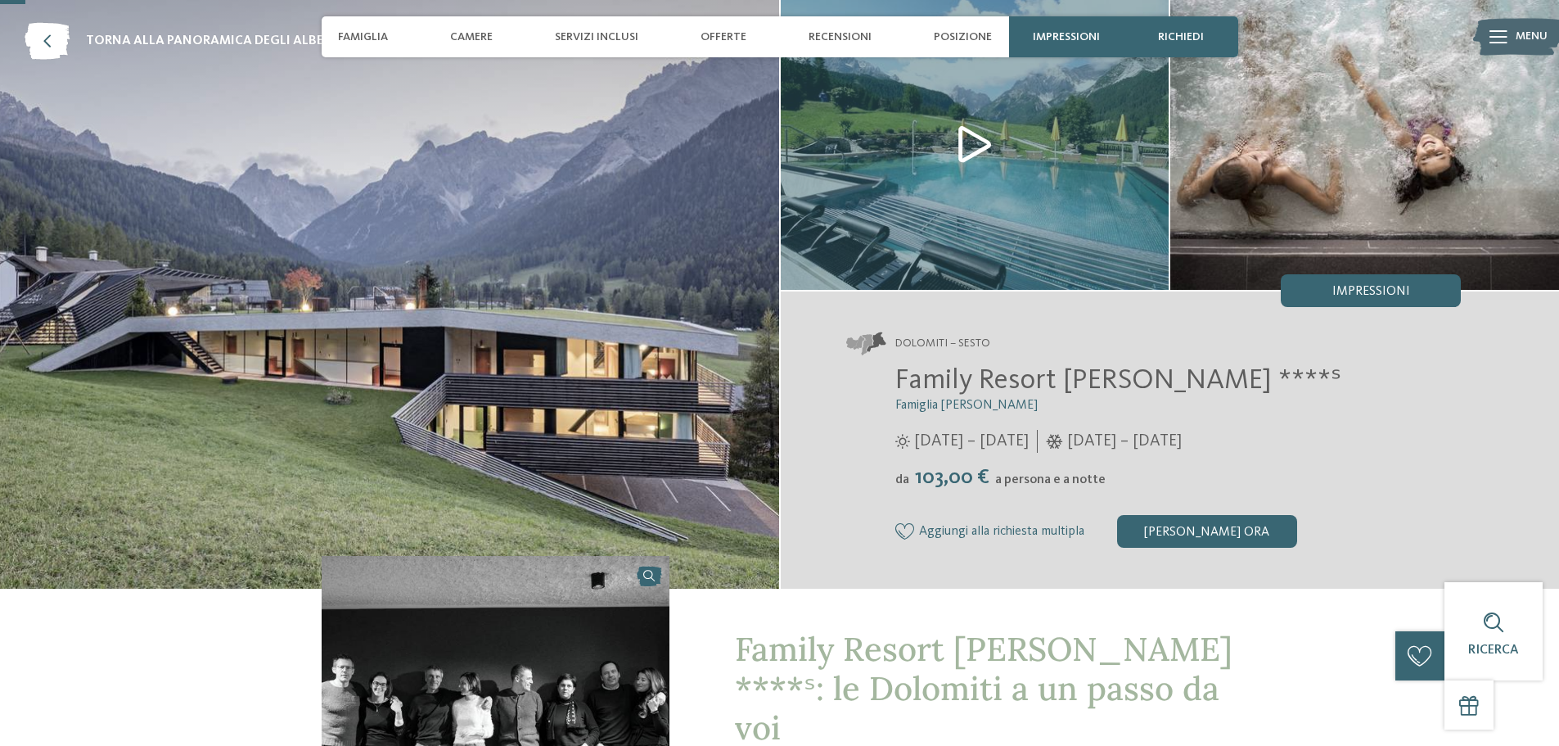
scroll to position [82, 0]
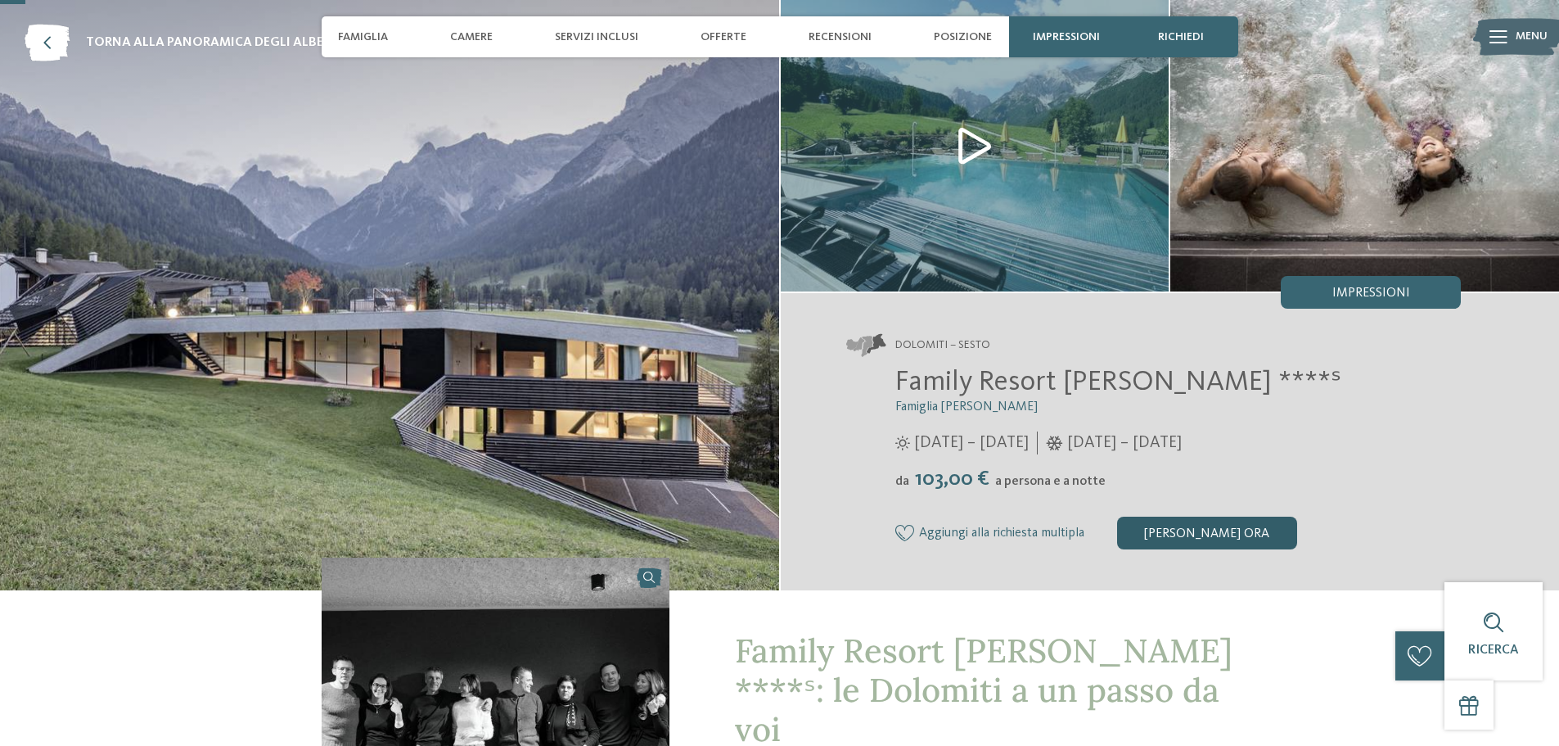
click at [1176, 536] on div "[PERSON_NAME] ora" at bounding box center [1207, 533] width 180 height 33
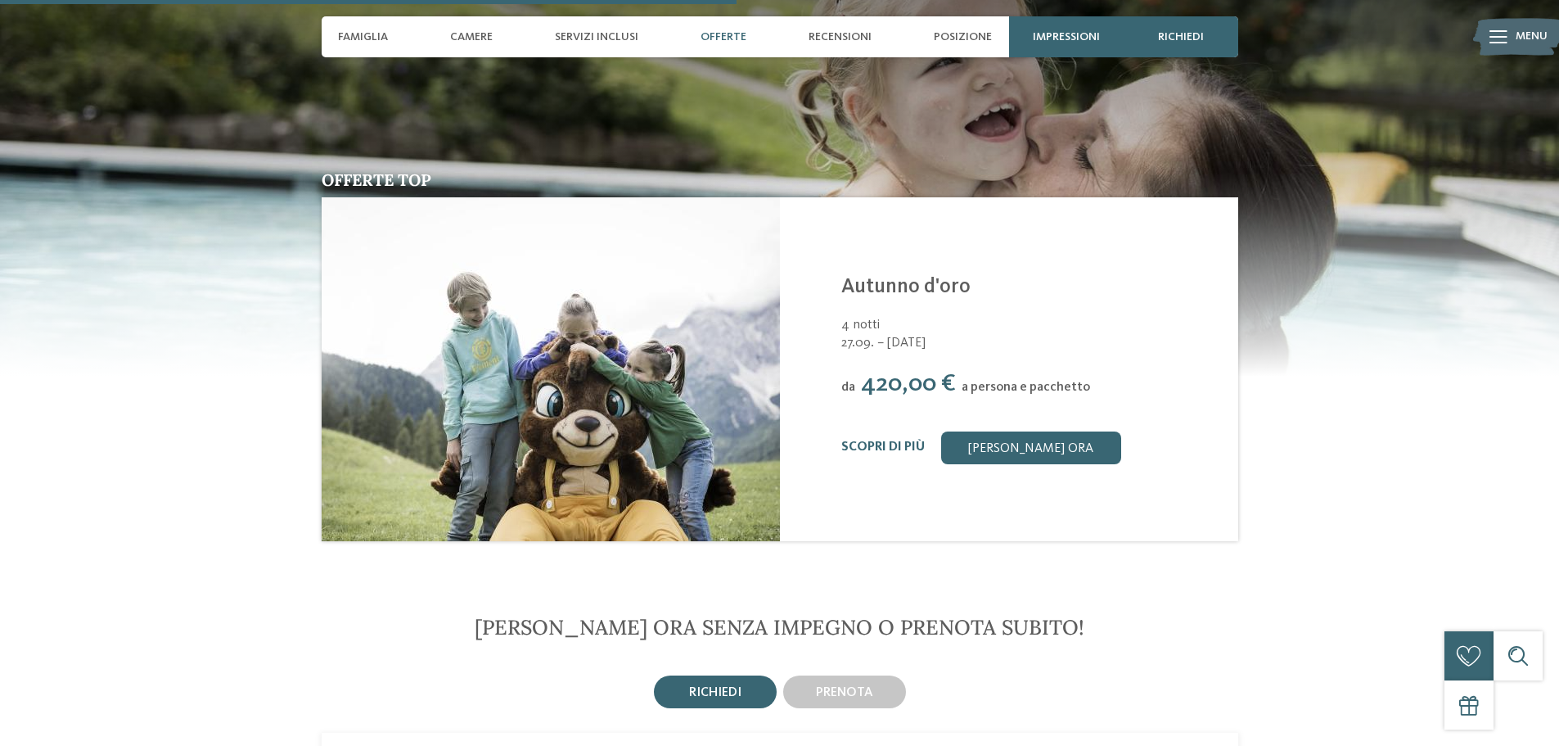
scroll to position [2264, 0]
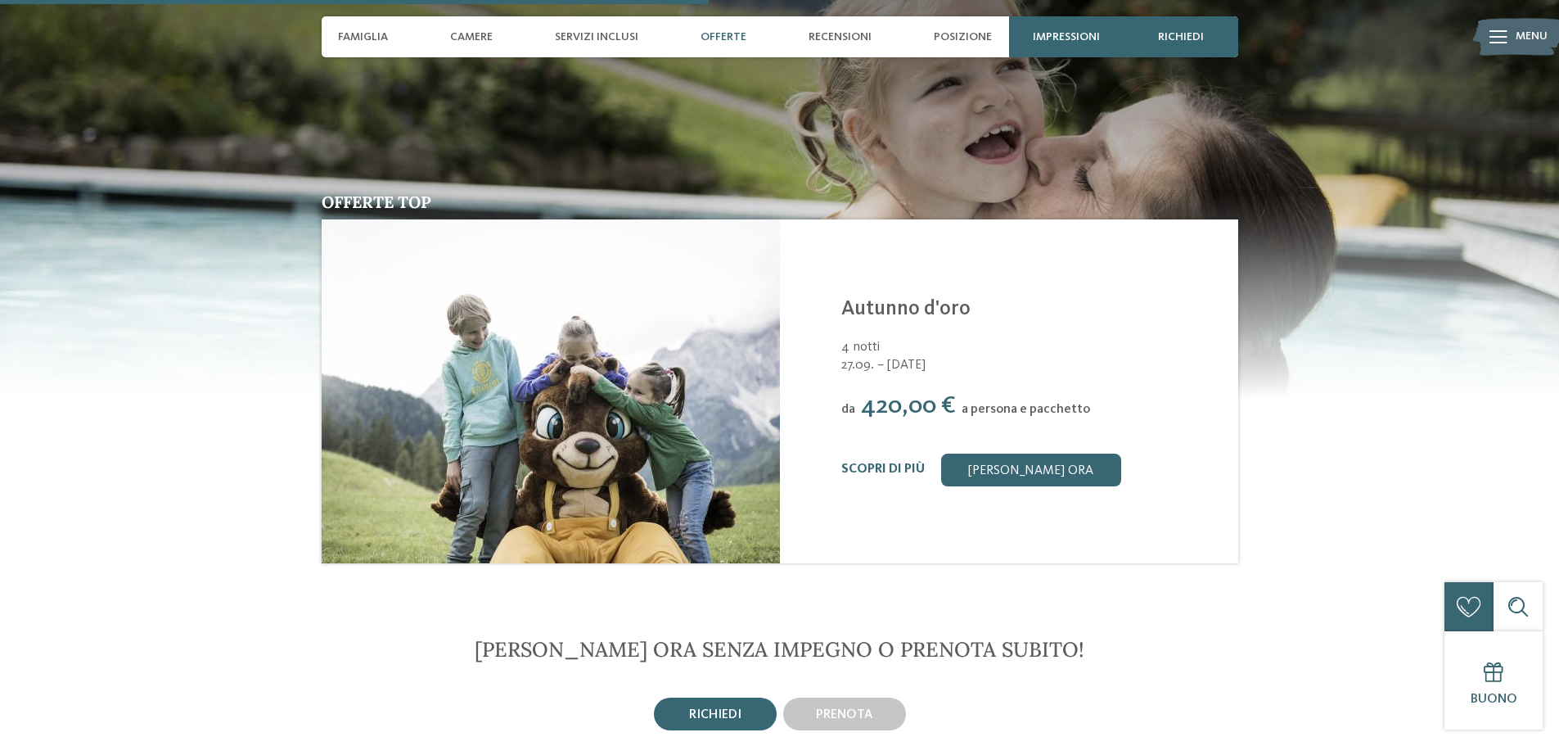
click at [878, 394] on span "420,00 €" at bounding box center [908, 406] width 95 height 25
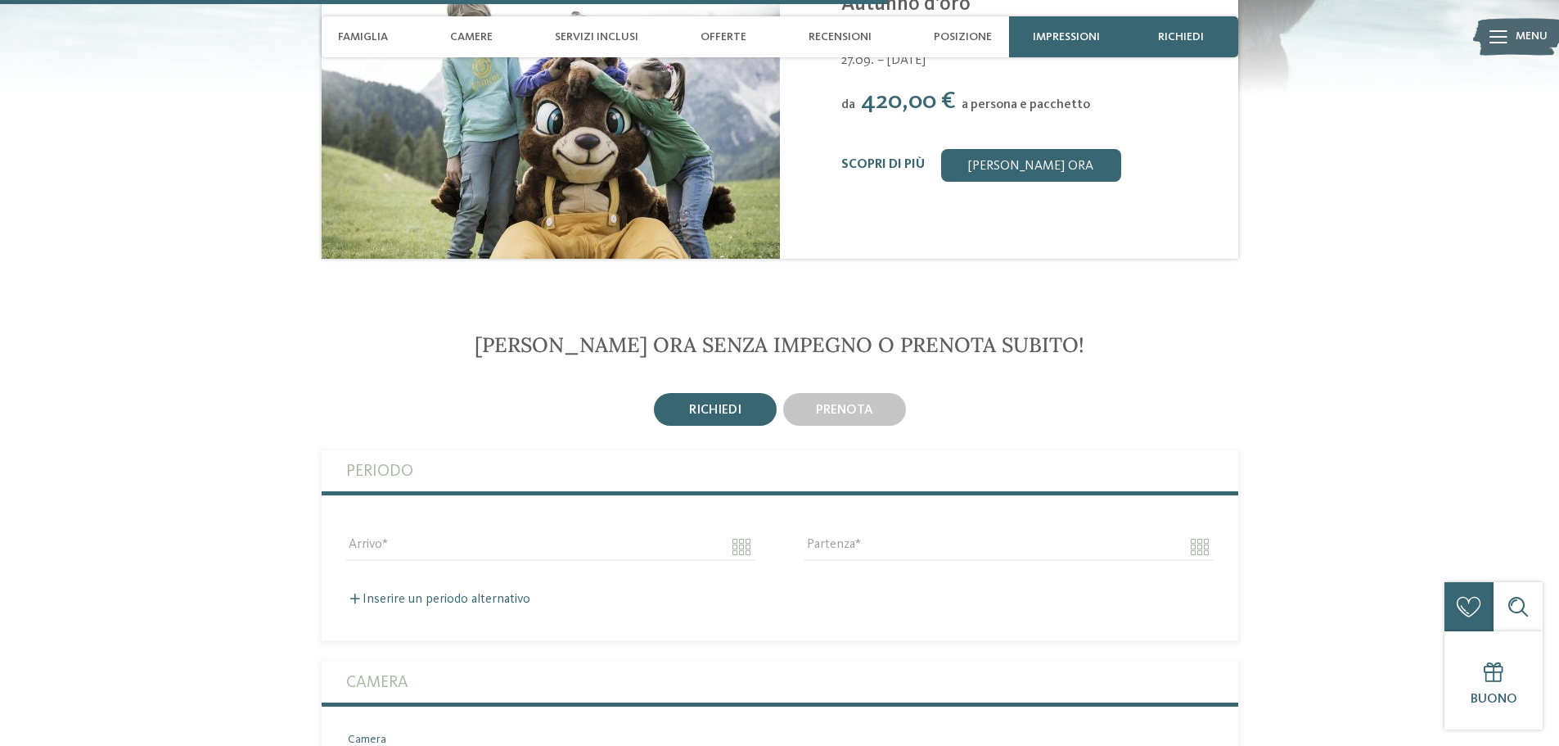
scroll to position [2837, 0]
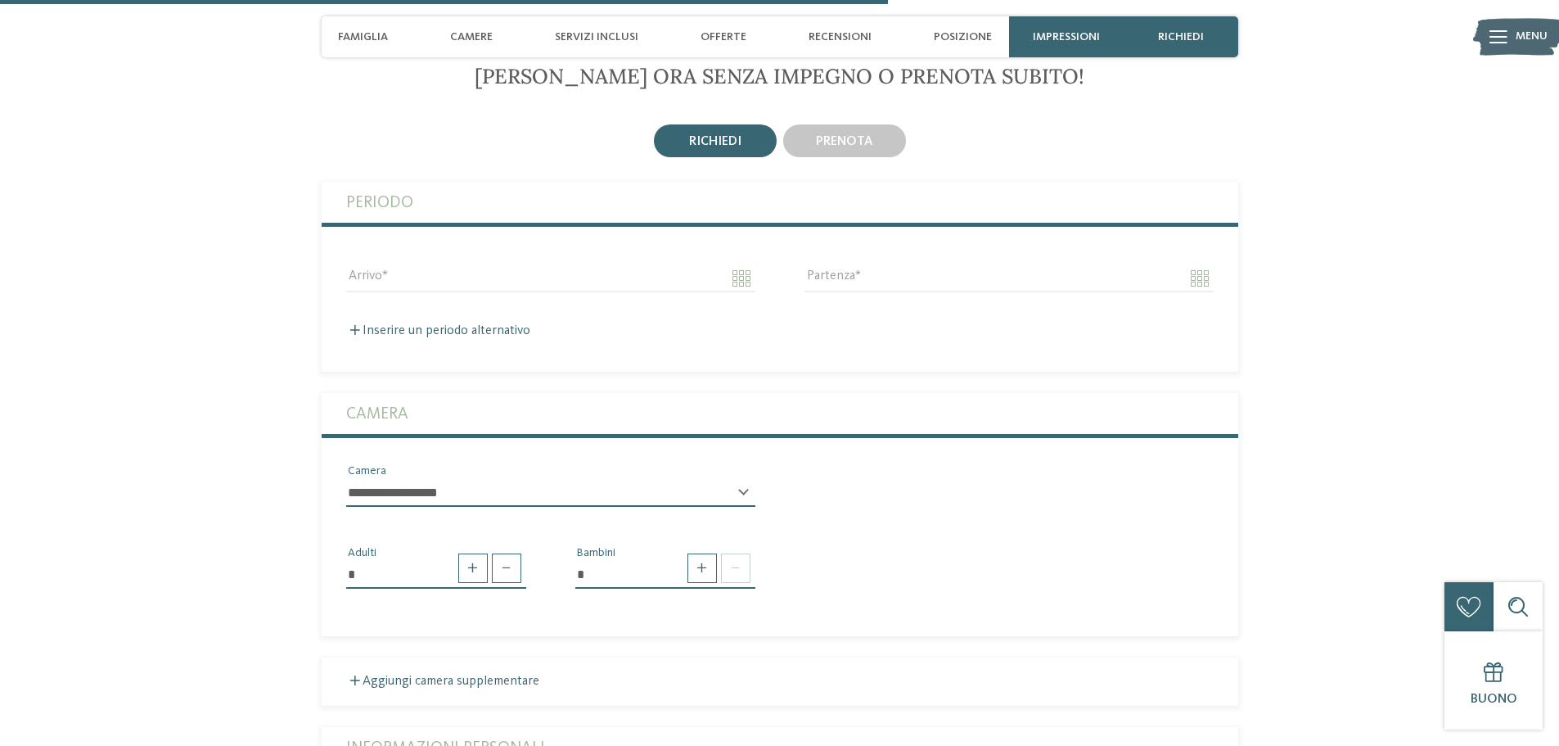
click at [656, 299] on fieldset "Periodo Arrivo Partenza Inserire un periodo alternativo Arrivo" at bounding box center [780, 277] width 917 height 190
